Goal: Transaction & Acquisition: Book appointment/travel/reservation

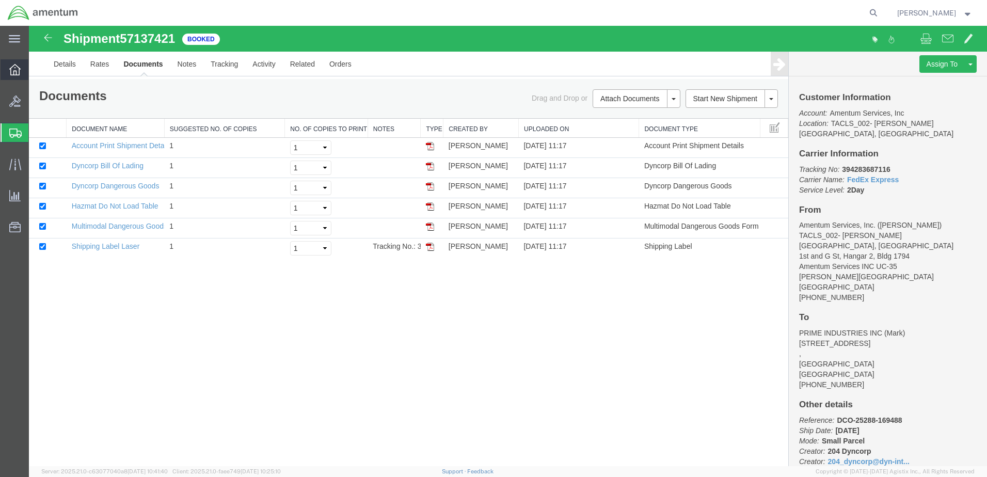
drag, startPoint x: 13, startPoint y: 67, endPoint x: 27, endPoint y: 79, distance: 18.6
click at [13, 67] on icon at bounding box center [14, 69] width 11 height 11
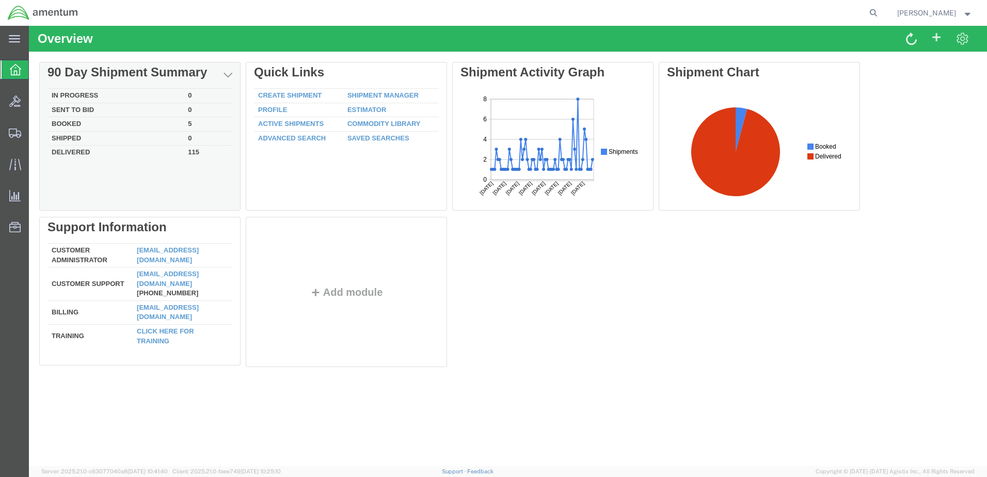
click at [89, 94] on td "In Progress" at bounding box center [115, 96] width 136 height 14
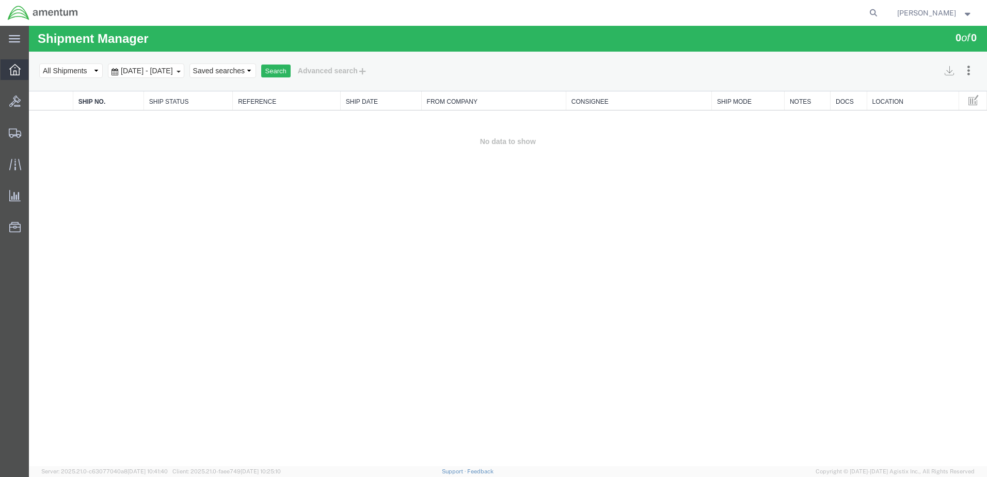
click at [19, 67] on icon at bounding box center [14, 69] width 11 height 11
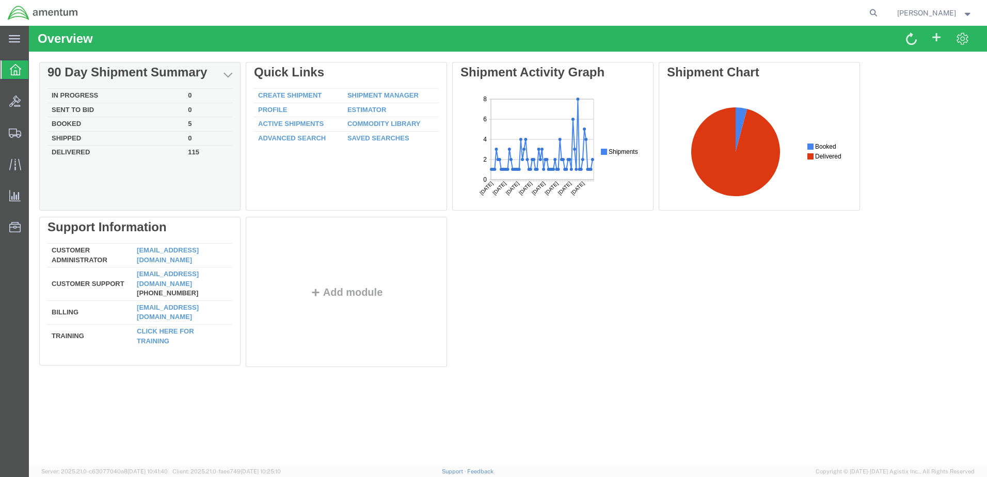
click at [89, 93] on td "In Progress" at bounding box center [115, 96] width 136 height 14
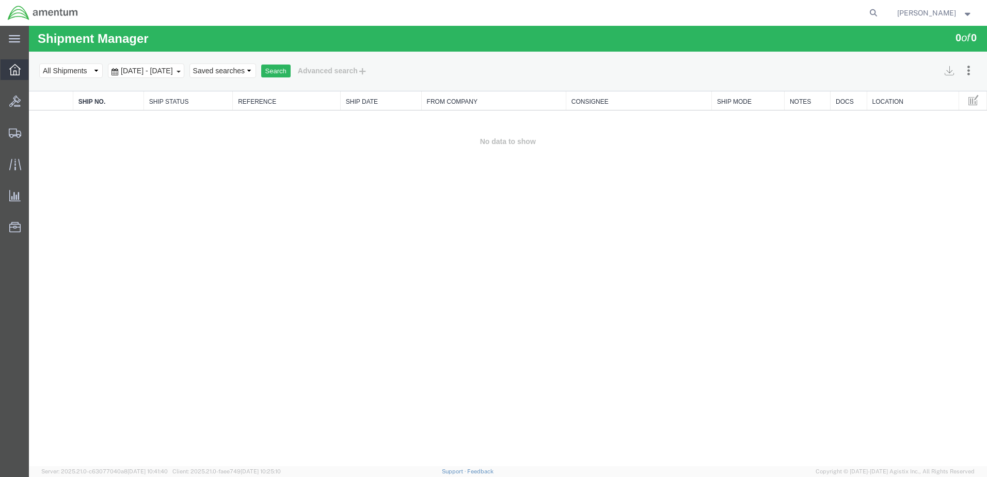
click at [14, 72] on icon at bounding box center [14, 69] width 11 height 11
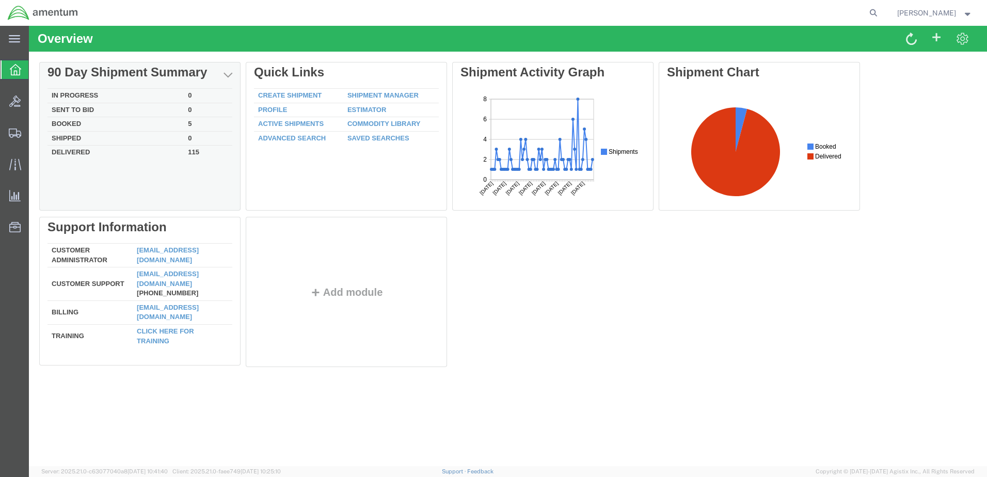
click at [88, 93] on div "Delete 90 Day Shipment Summary In Progress 0 Sent To Bid 0 Booked 5 Shipped 0 D…" at bounding box center [507, 217] width 937 height 310
click at [86, 92] on td "In Progress" at bounding box center [115, 96] width 136 height 14
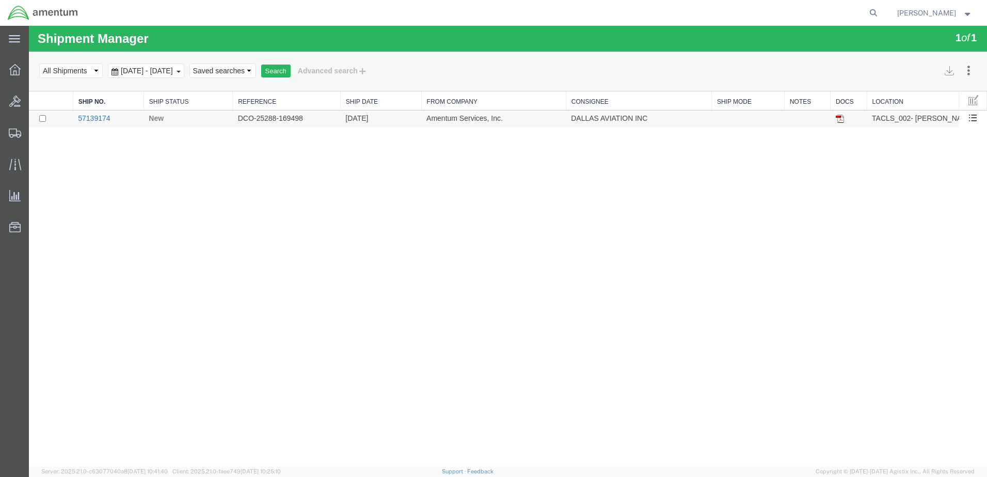
click at [104, 115] on link "57139174" at bounding box center [94, 118] width 32 height 8
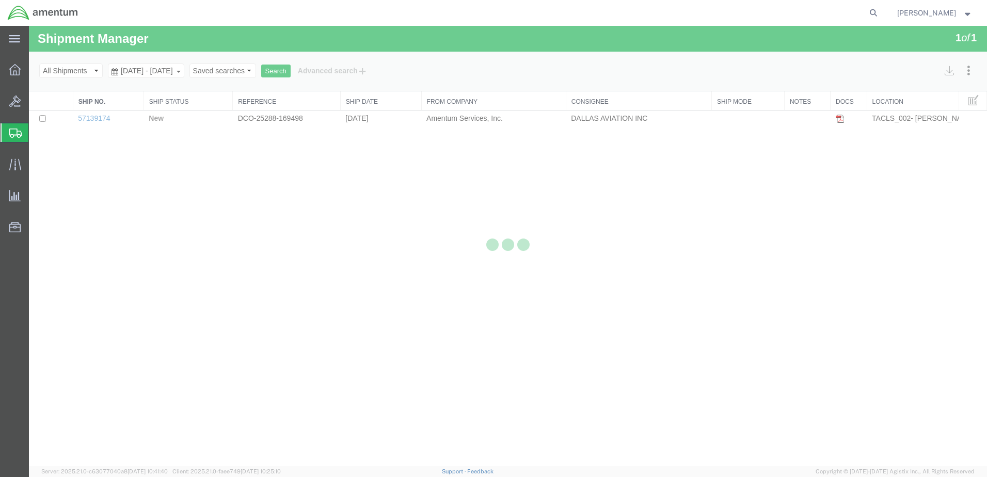
select select "42675"
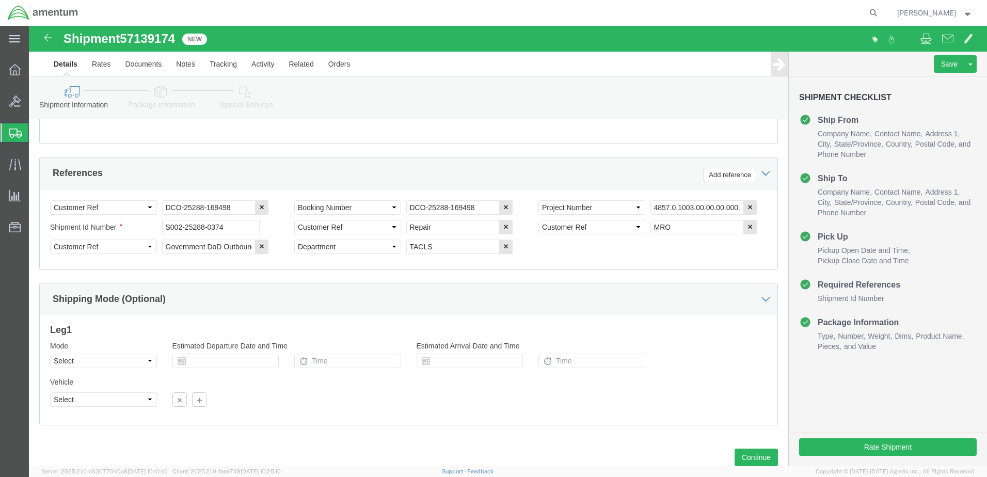
scroll to position [485, 0]
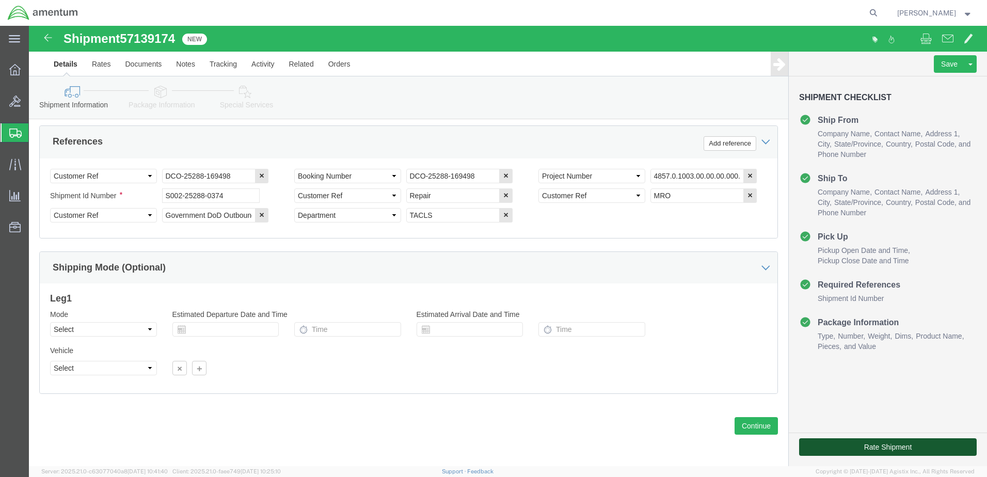
click button "Rate Shipment"
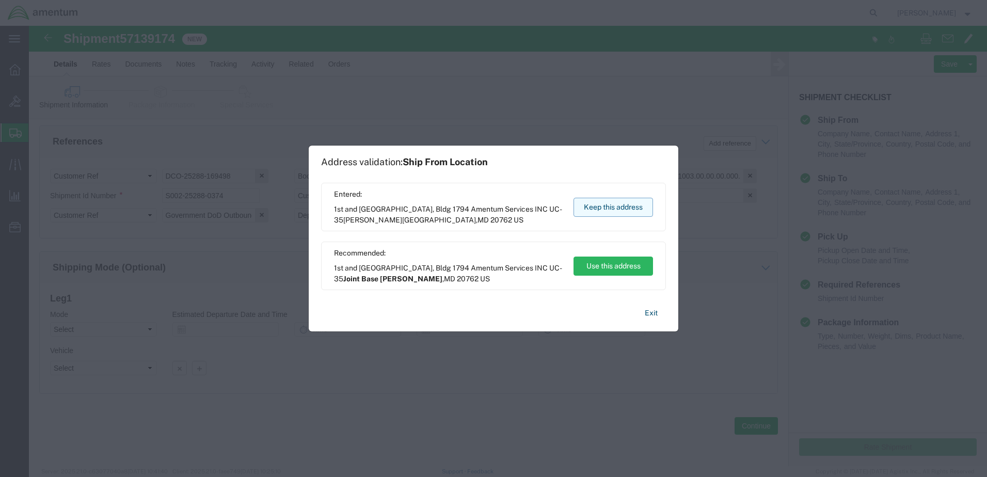
click at [617, 207] on button "Keep this address" at bounding box center [612, 207] width 79 height 19
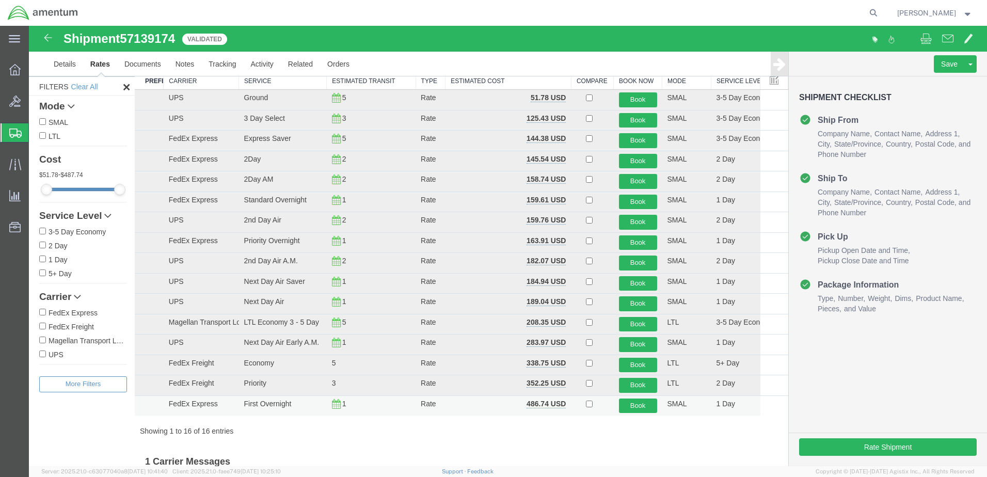
scroll to position [99, 0]
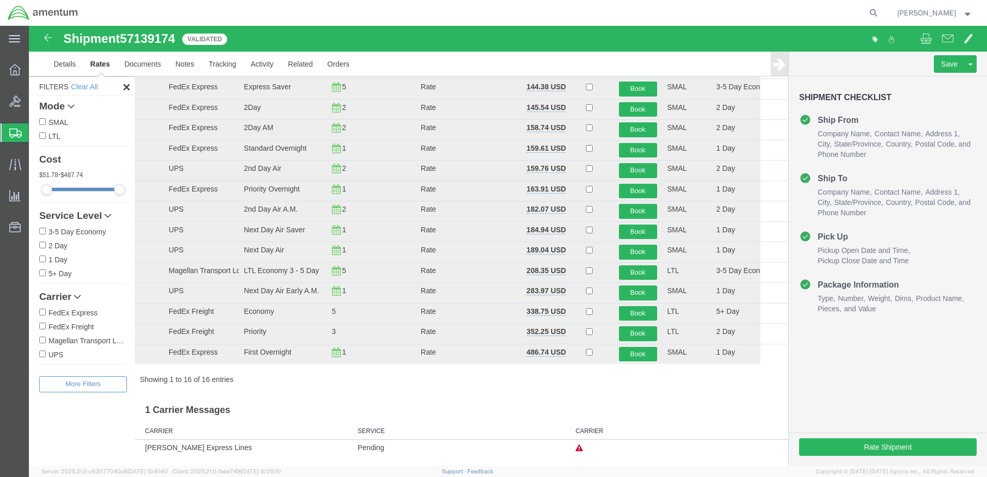
click at [577, 447] on icon at bounding box center [578, 447] width 7 height 7
click at [687, 407] on h3 "1 Carrier Messages" at bounding box center [461, 406] width 653 height 23
click at [543, 381] on div "Showing 1 to 16 of 16 entries" at bounding box center [461, 379] width 653 height 10
click at [82, 435] on div "Filters Clear All Mode SMAL LTL Cost 51.78 - 487.74 Service Level 3-5 Day Econo…" at bounding box center [82, 271] width 106 height 390
click at [767, 394] on div "Rates Check bids that you would like to compare in more detail. Compare Filter …" at bounding box center [408, 216] width 759 height 478
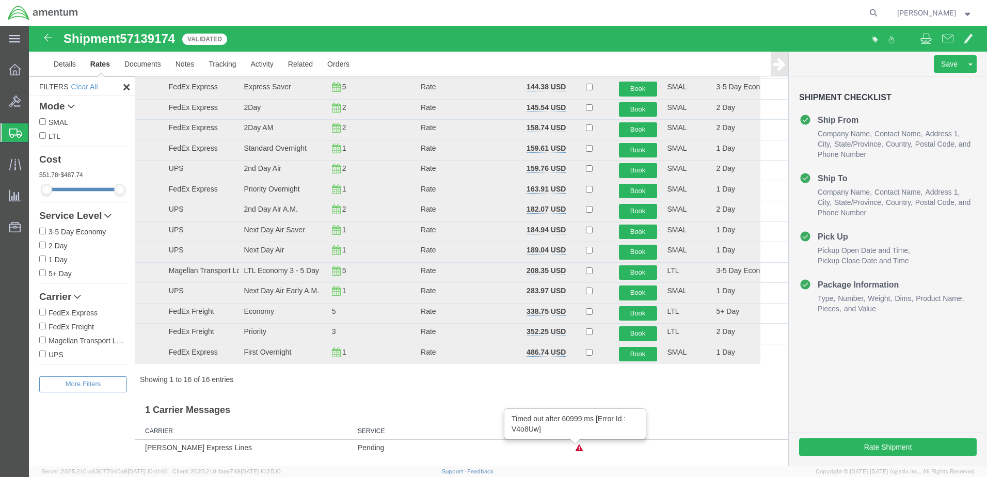
click at [898, 378] on div "Save Preview Assign To Clone Shipment Save As Template Shipment Checklist Ship …" at bounding box center [888, 259] width 198 height 414
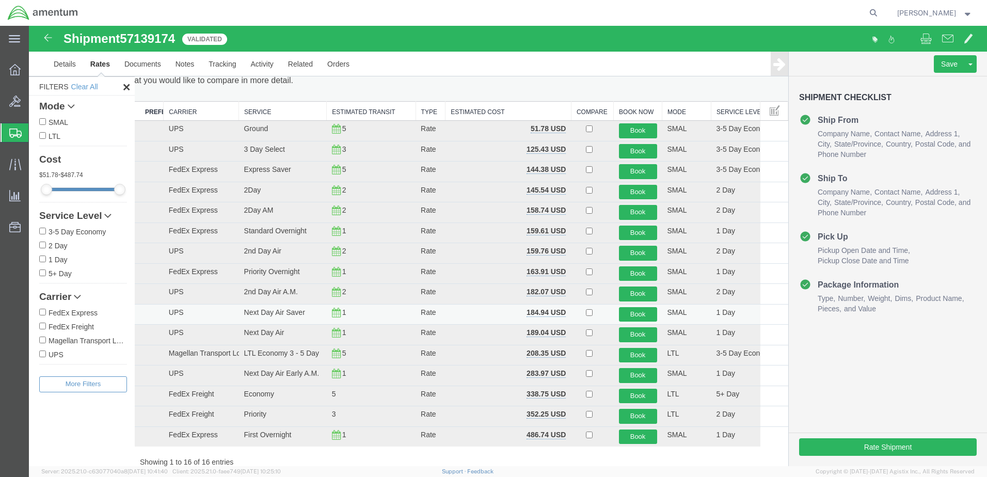
scroll to position [0, 0]
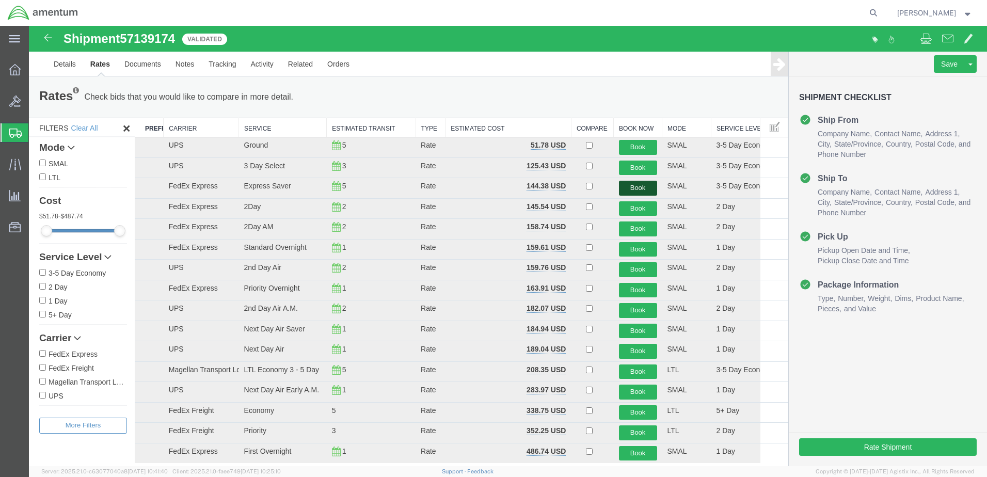
click at [632, 185] on button "Book" at bounding box center [638, 188] width 38 height 15
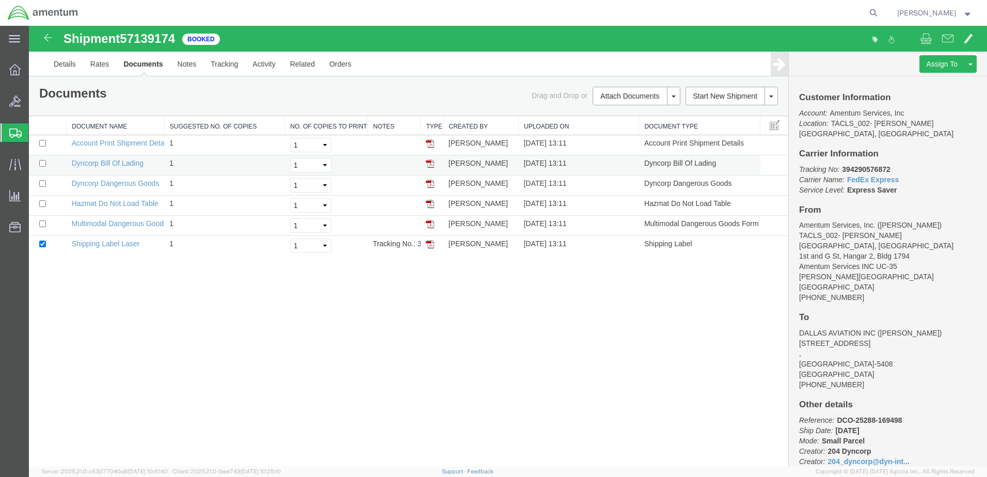
click at [431, 162] on img at bounding box center [430, 163] width 8 height 8
click at [123, 183] on link "Dyncorp Dangerous Goods" at bounding box center [116, 183] width 88 height 8
drag, startPoint x: 114, startPoint y: 245, endPoint x: 394, endPoint y: 392, distance: 316.5
click at [115, 245] on link "Shipping Label Laser" at bounding box center [106, 243] width 68 height 8
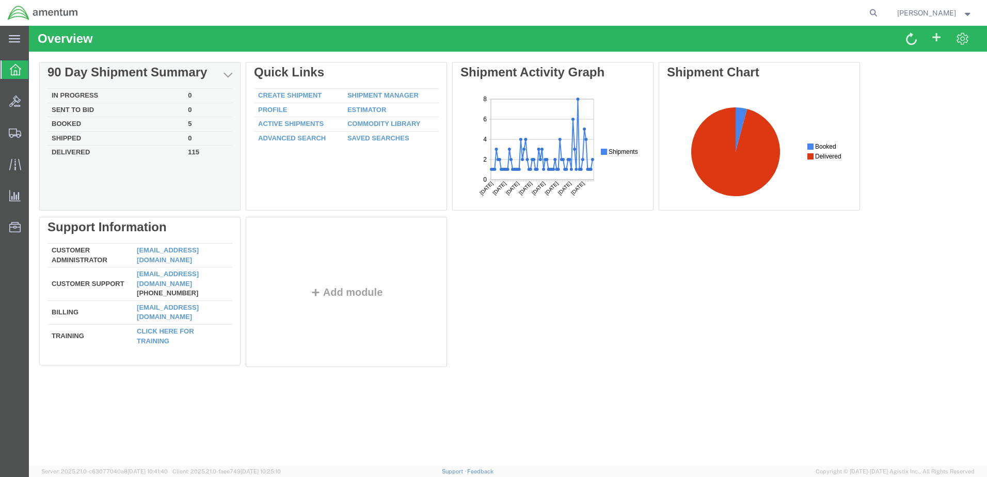
click at [68, 92] on td "In Progress" at bounding box center [115, 96] width 136 height 14
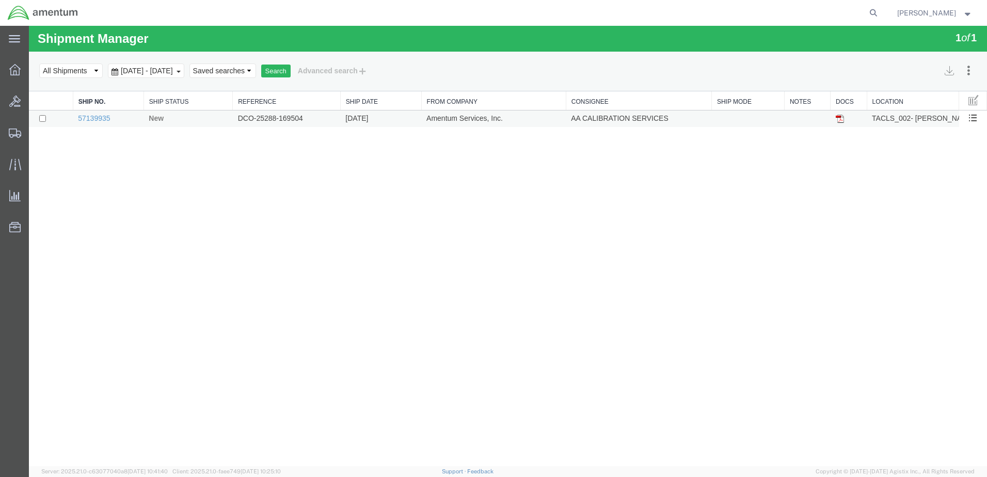
click at [278, 116] on td "DCO-25288-169504" at bounding box center [287, 118] width 108 height 17
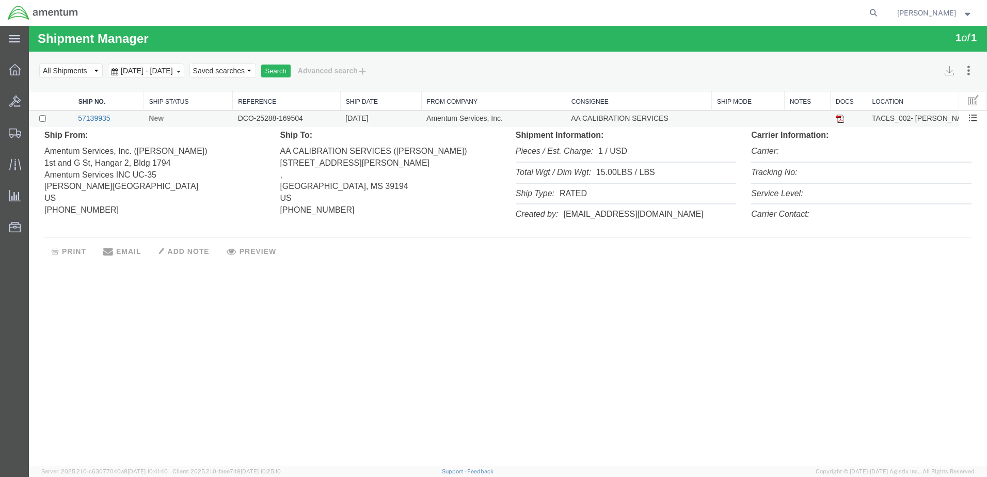
click at [103, 115] on link "57139935" at bounding box center [94, 118] width 32 height 8
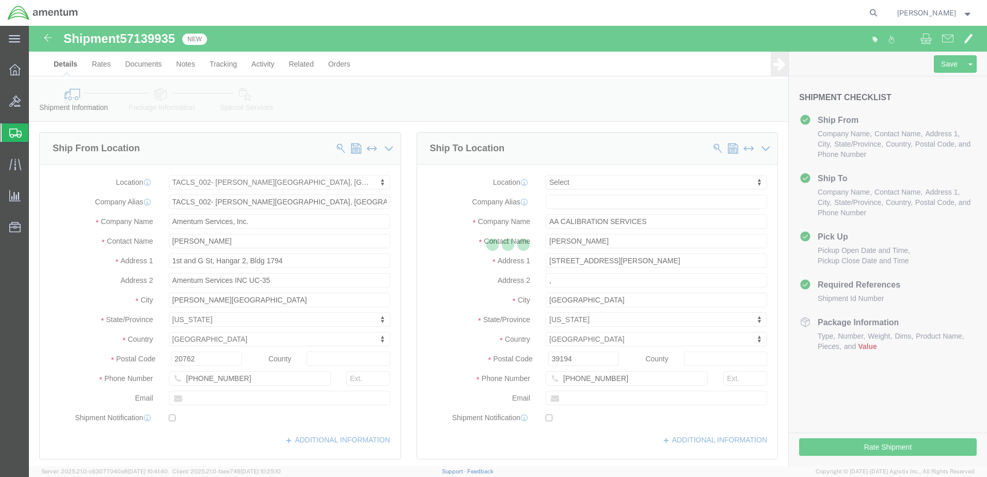
select select "42675"
select select
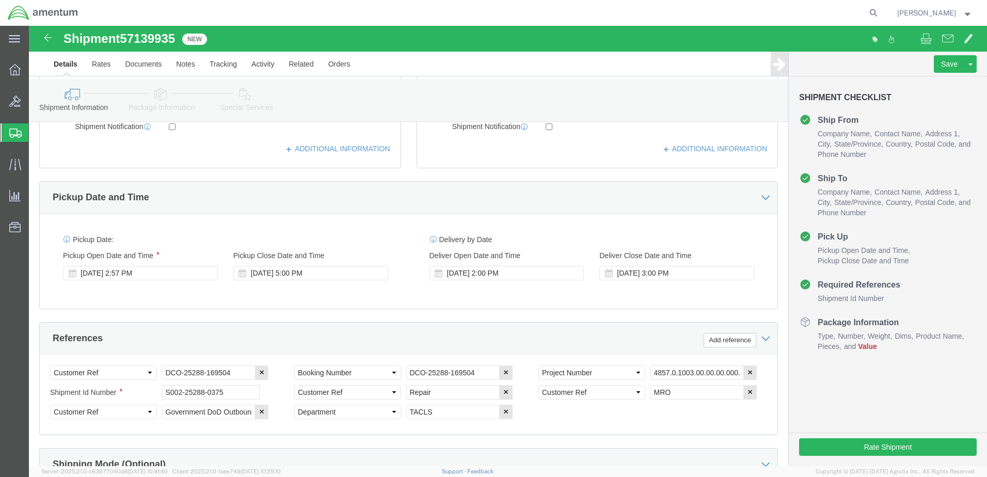
scroll to position [488, 0]
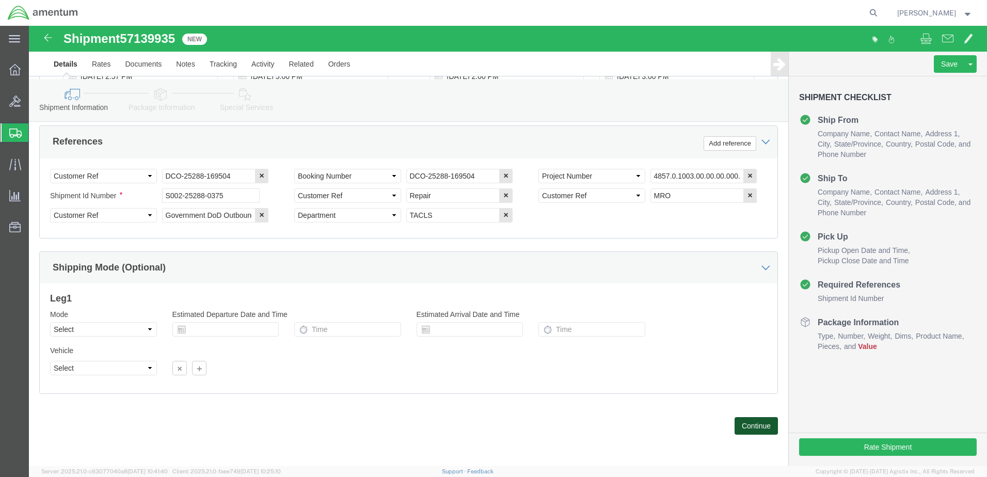
click button "Continue"
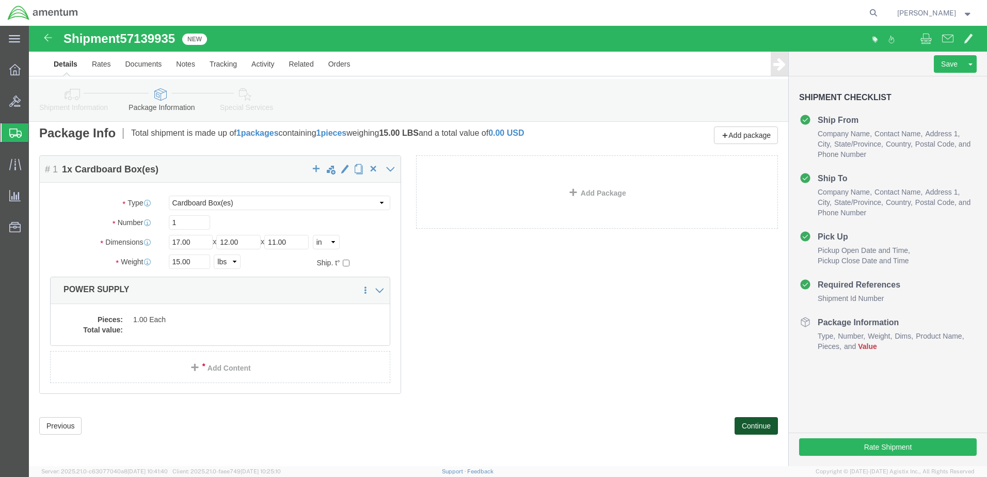
scroll to position [0, 0]
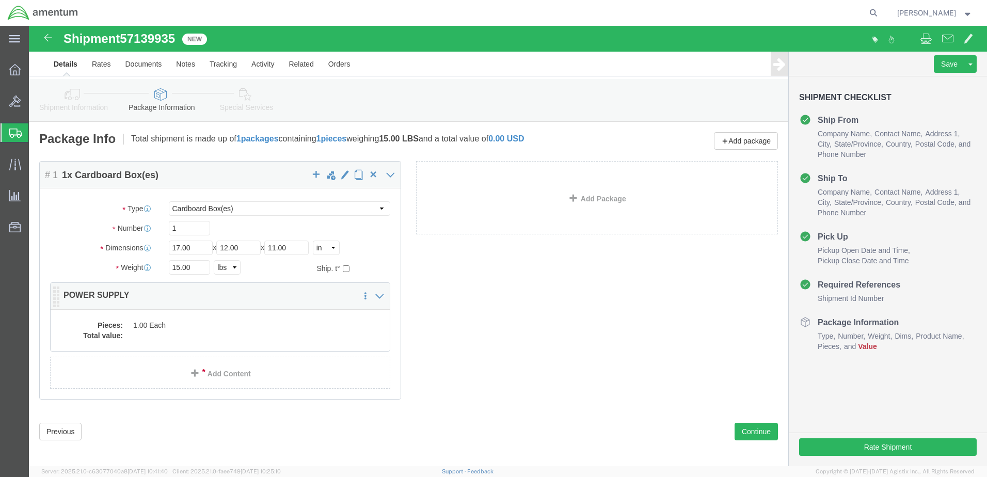
click div "Package Content # 1 1 x Cardboard Box(es) Package Type Select BCK Boxes Bale(s)…"
click dd
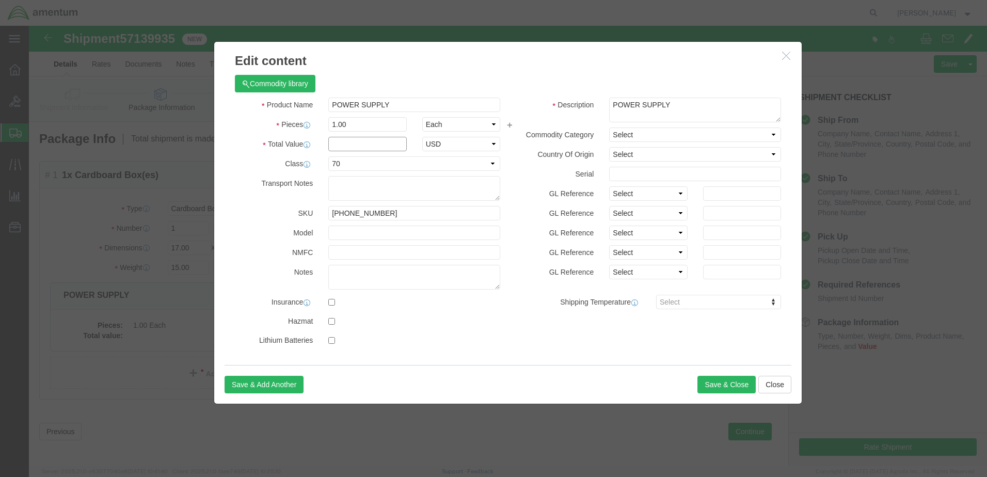
click input "text"
type input "7000"
click div "Save & Add Another Save & Close Close"
click button "Save & Close"
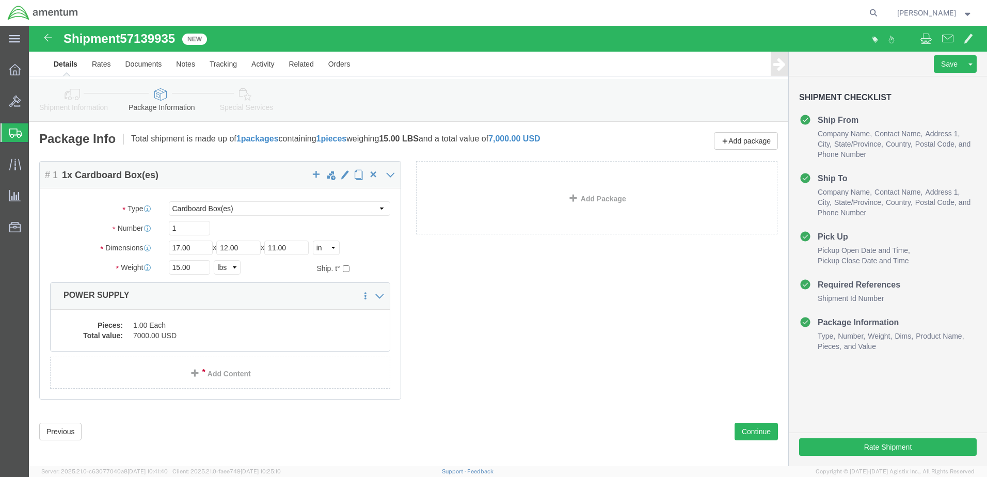
scroll to position [6, 0]
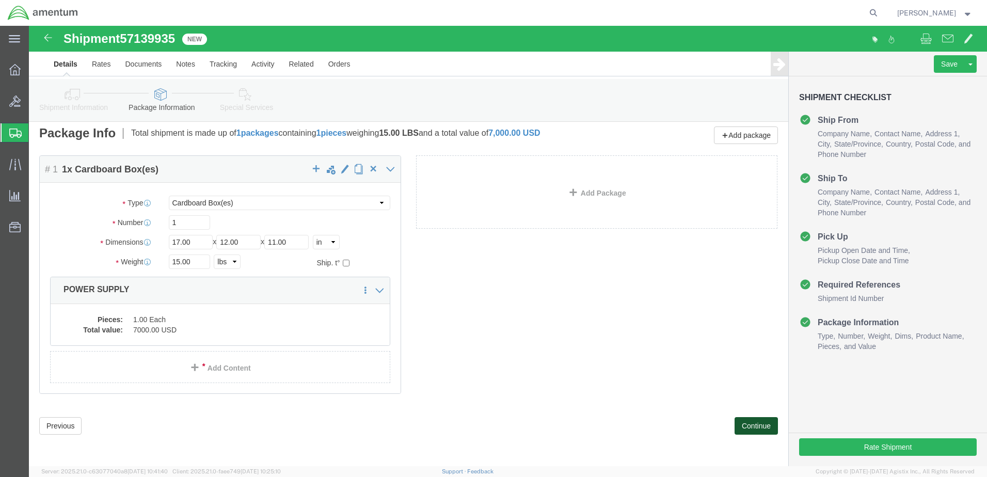
click button "Continue"
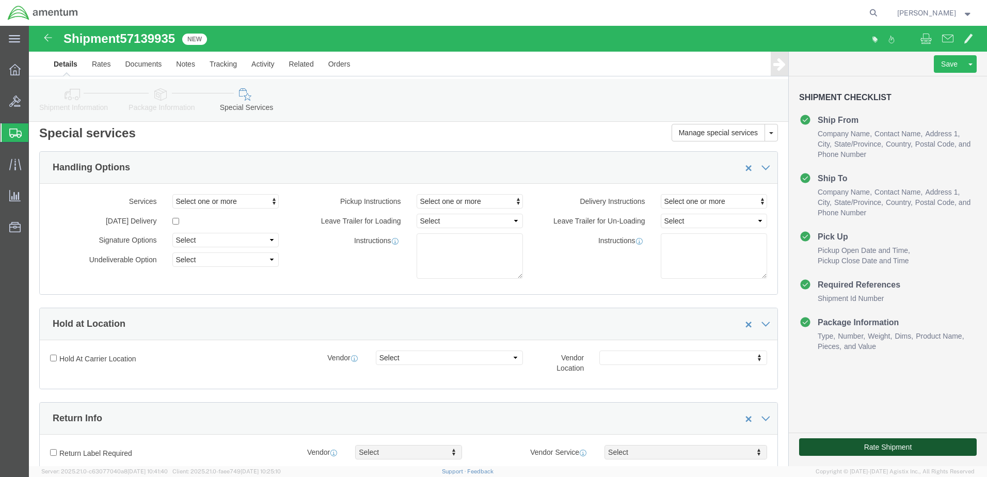
click button "Rate Shipment"
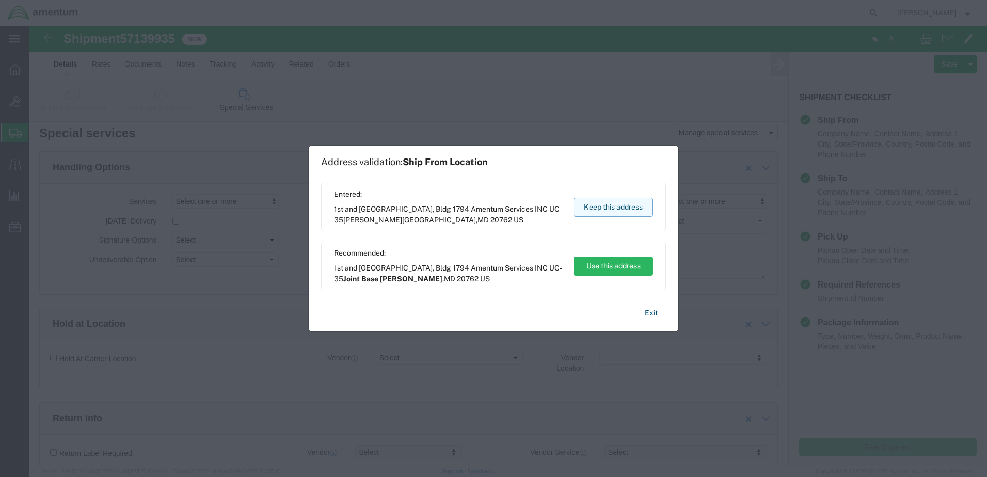
click at [615, 204] on button "Keep this address" at bounding box center [612, 207] width 79 height 19
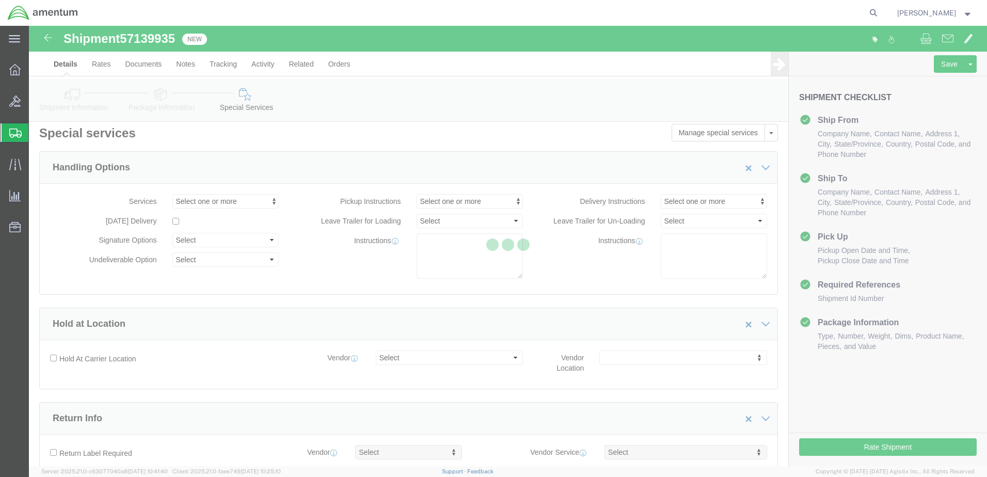
scroll to position [0, 0]
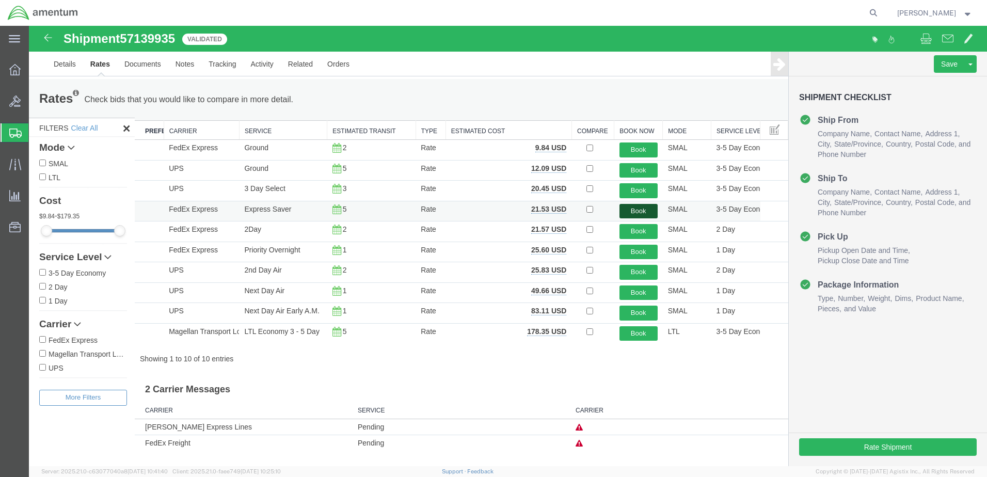
click at [640, 210] on button "Book" at bounding box center [638, 211] width 38 height 15
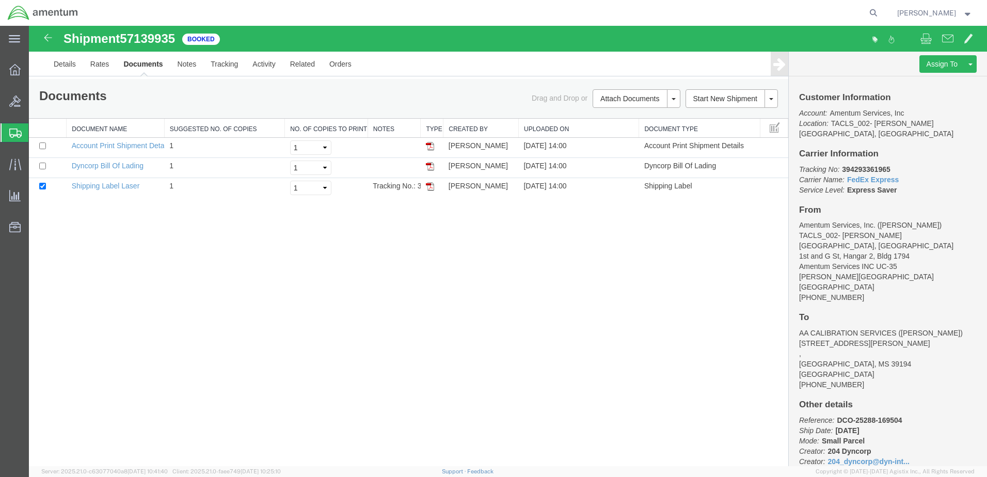
drag, startPoint x: 429, startPoint y: 184, endPoint x: 437, endPoint y: 261, distance: 77.3
click at [429, 184] on img at bounding box center [430, 186] width 8 height 8
